Goal: Task Accomplishment & Management: Manage account settings

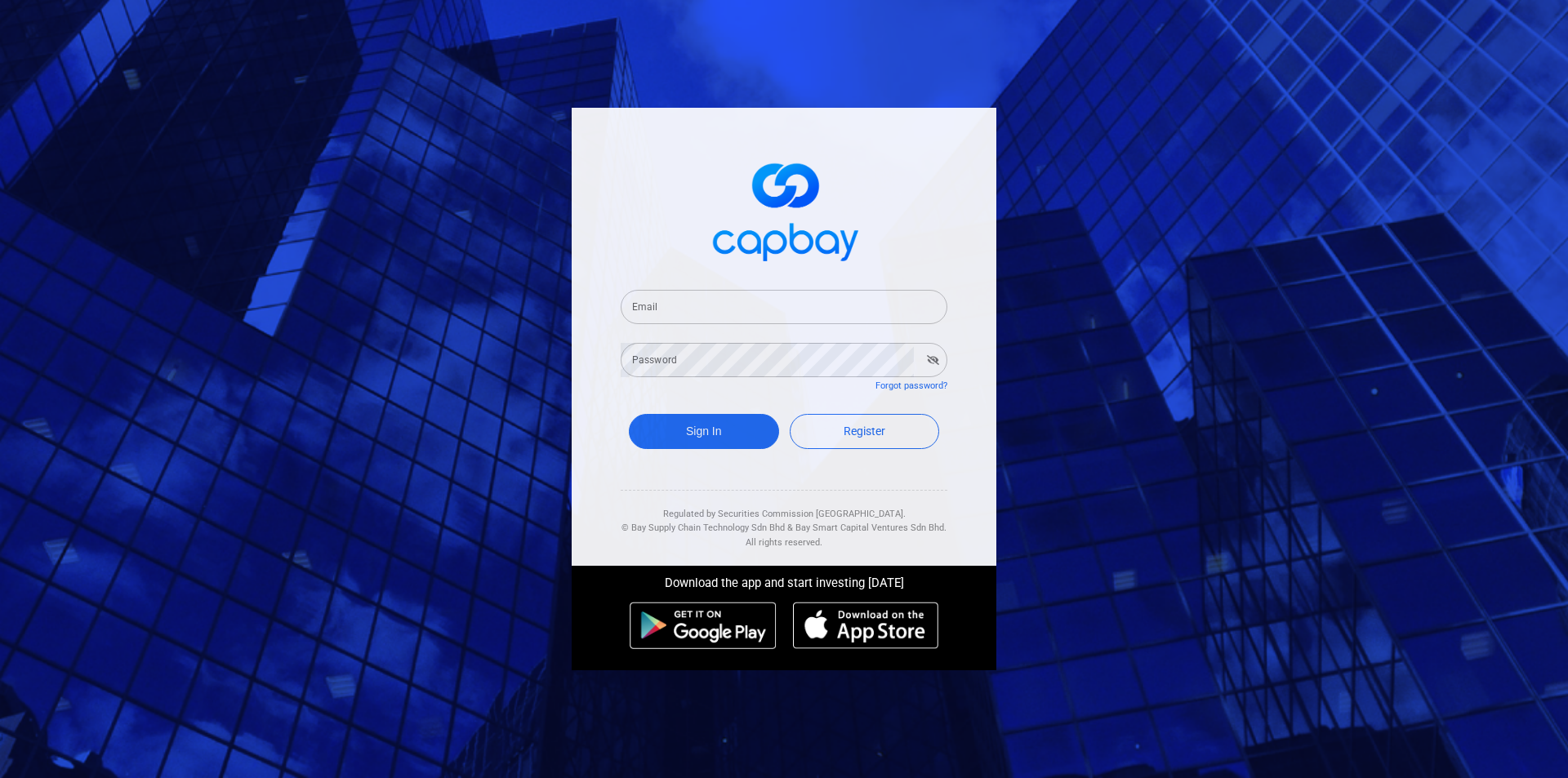
click at [738, 303] on input "Email" at bounding box center [784, 307] width 327 height 35
type input "[EMAIL_ADDRESS][DOMAIN_NAME]"
click at [629, 414] on button "Sign In" at bounding box center [704, 431] width 150 height 35
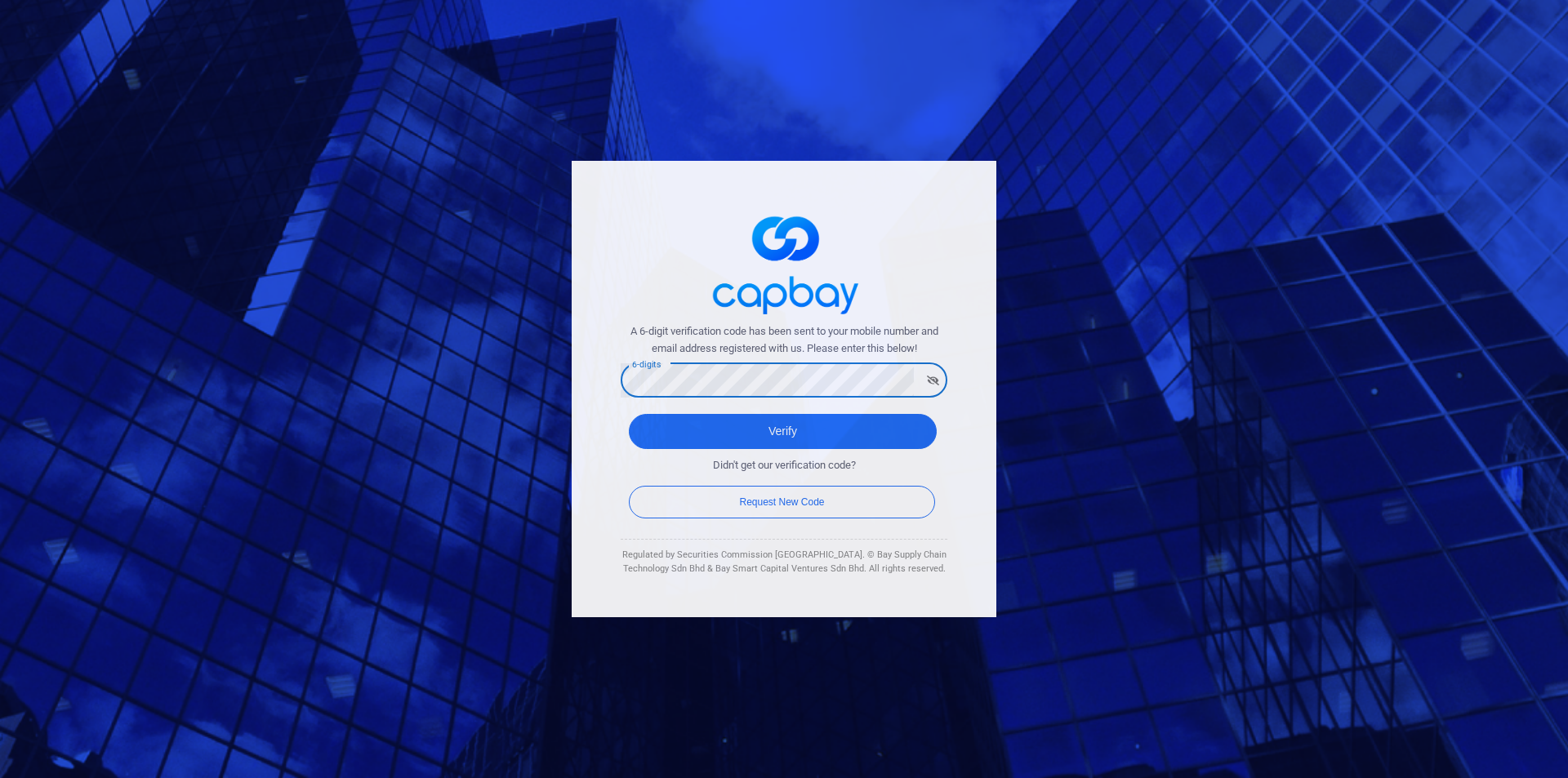
click at [629, 414] on button "Verify" at bounding box center [783, 431] width 308 height 35
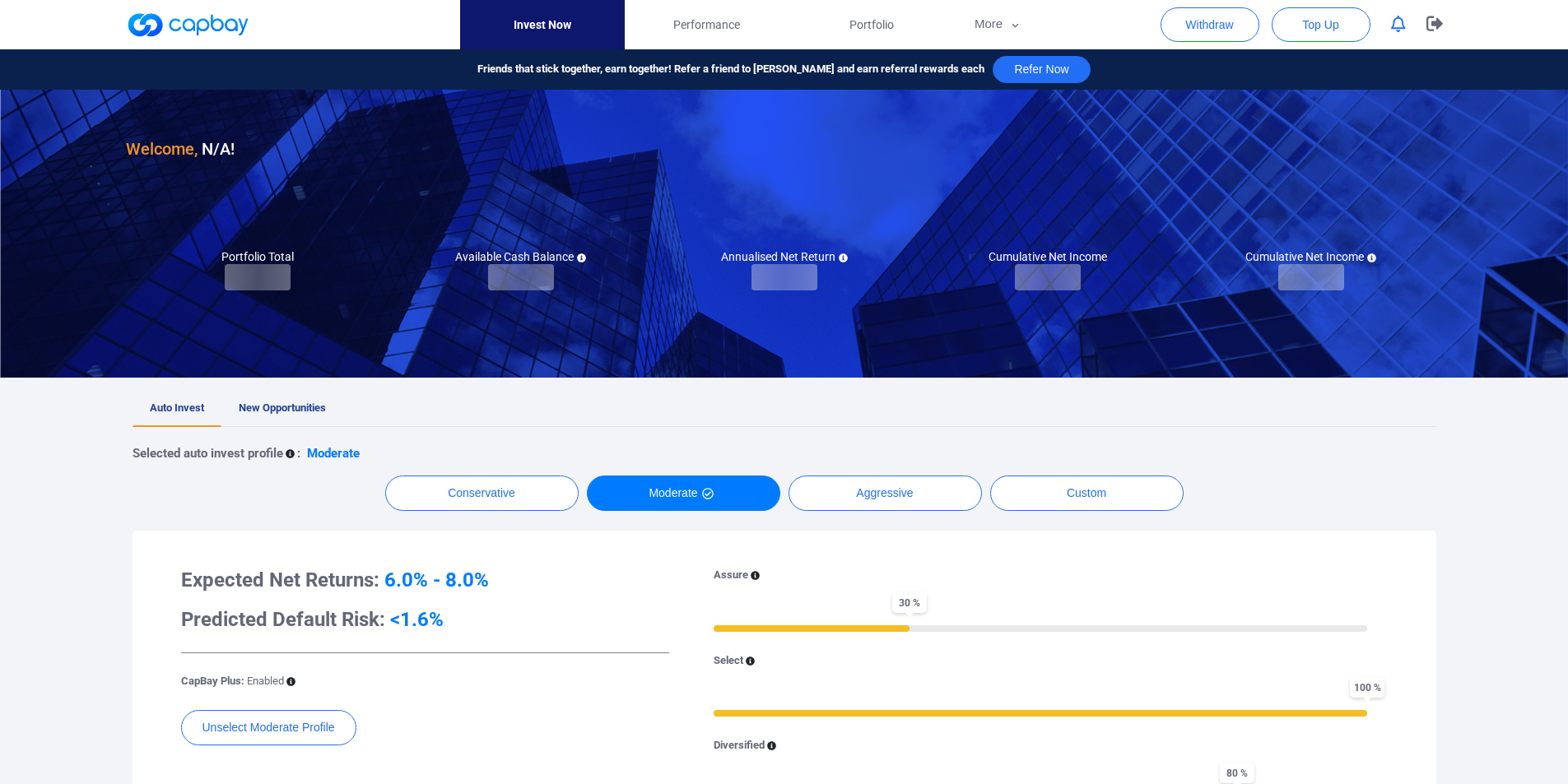
checkbox input "true"
